Goal: Entertainment & Leisure: Browse casually

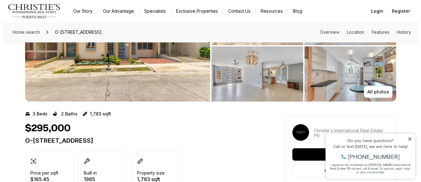
scroll to position [31, 0]
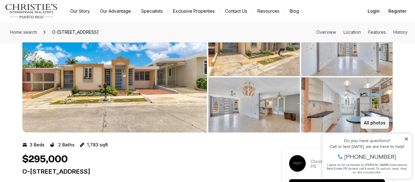
click at [386, 124] on p "All photos" at bounding box center [375, 122] width 22 height 5
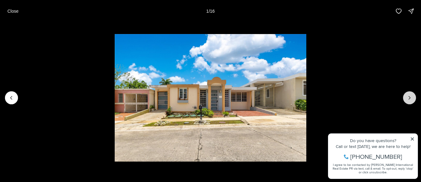
click at [413, 99] on button "Next slide" at bounding box center [409, 97] width 13 height 13
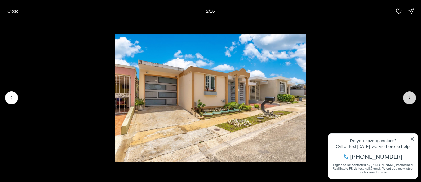
click at [413, 99] on button "Next slide" at bounding box center [409, 97] width 13 height 13
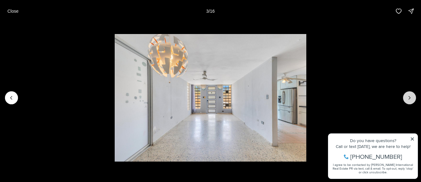
click at [413, 99] on button "Next slide" at bounding box center [409, 97] width 13 height 13
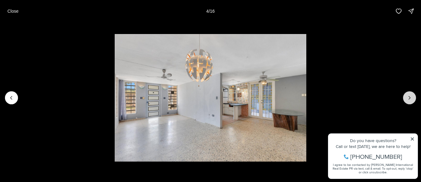
click at [413, 99] on button "Next slide" at bounding box center [409, 97] width 13 height 13
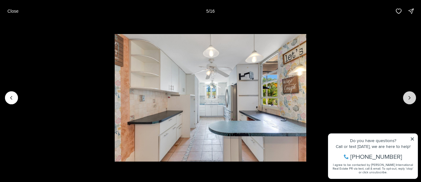
click at [413, 99] on button "Next slide" at bounding box center [409, 97] width 13 height 13
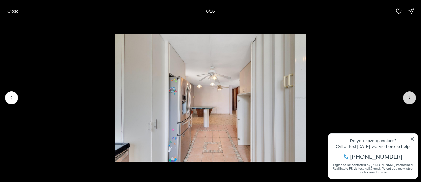
click at [413, 99] on button "Next slide" at bounding box center [409, 97] width 13 height 13
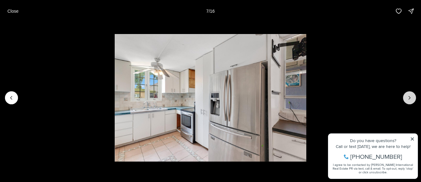
click at [413, 99] on button "Next slide" at bounding box center [409, 97] width 13 height 13
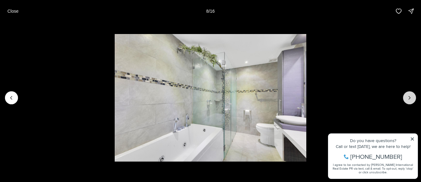
click at [413, 99] on button "Next slide" at bounding box center [409, 97] width 13 height 13
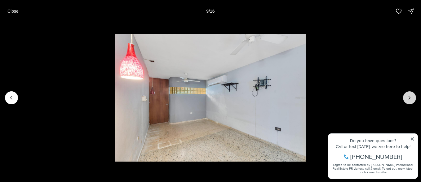
click at [413, 99] on button "Next slide" at bounding box center [409, 97] width 13 height 13
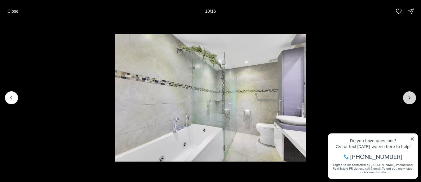
click at [413, 99] on button "Next slide" at bounding box center [409, 97] width 13 height 13
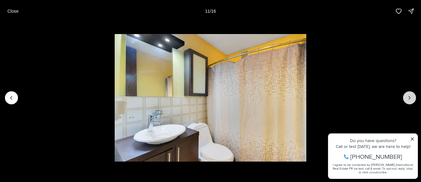
click at [413, 99] on button "Next slide" at bounding box center [409, 97] width 13 height 13
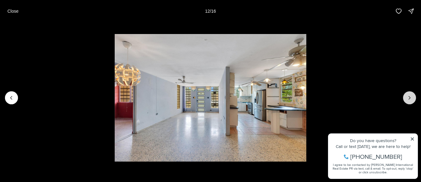
click at [413, 99] on button "Next slide" at bounding box center [409, 97] width 13 height 13
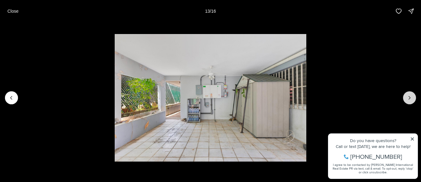
click at [409, 100] on icon "Next slide" at bounding box center [409, 98] width 6 height 6
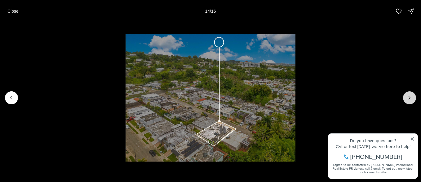
click at [406, 99] on icon "Next slide" at bounding box center [409, 98] width 6 height 6
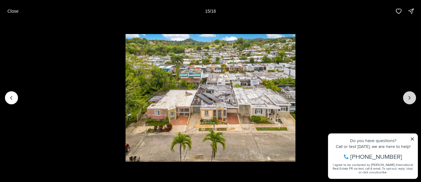
click at [406, 99] on icon "Next slide" at bounding box center [409, 98] width 6 height 6
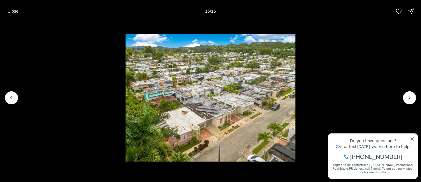
click at [407, 99] on div at bounding box center [409, 97] width 13 height 13
